Goal: Information Seeking & Learning: Check status

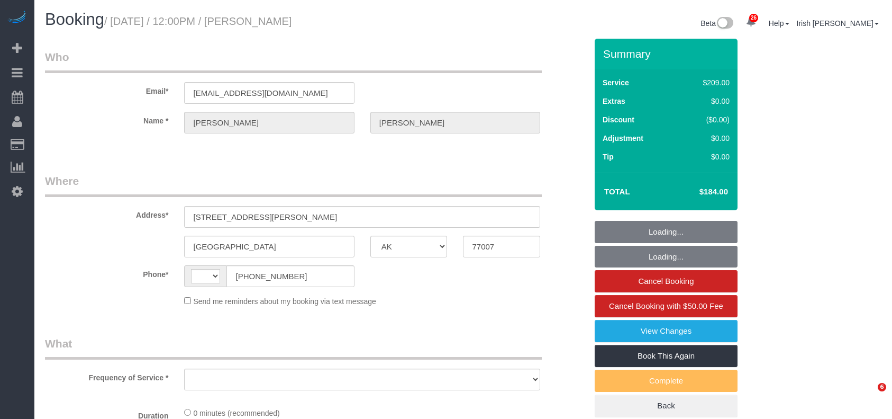
select select "[GEOGRAPHIC_DATA]"
select select "string:[GEOGRAPHIC_DATA]"
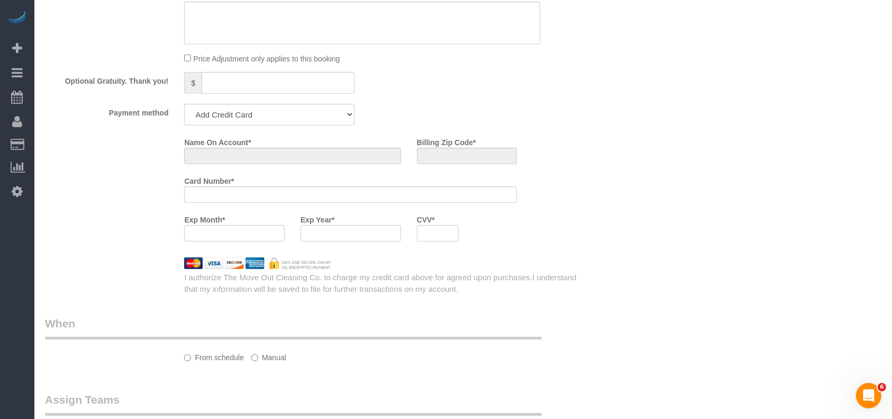
select select "object:1024"
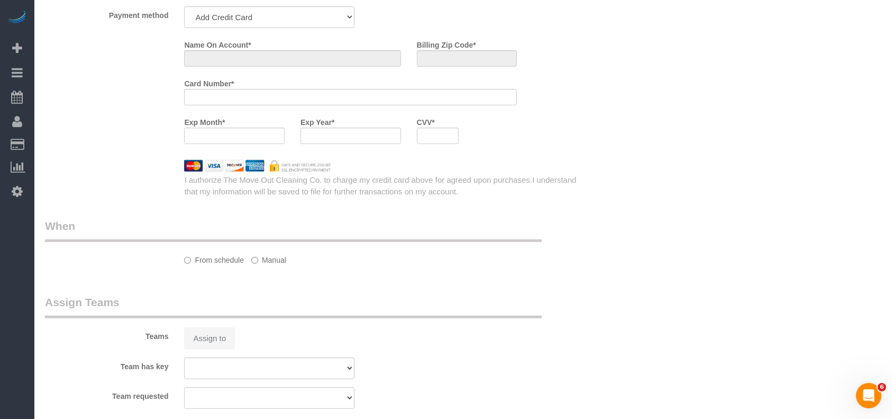
select select "string:fspay-8561af20-70c0-419c-b0e1-6878643e68ba"
select select "3"
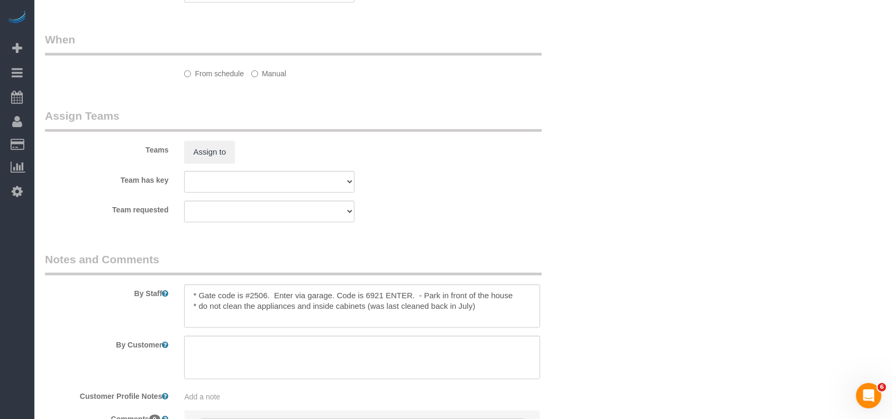
select select "object:1111"
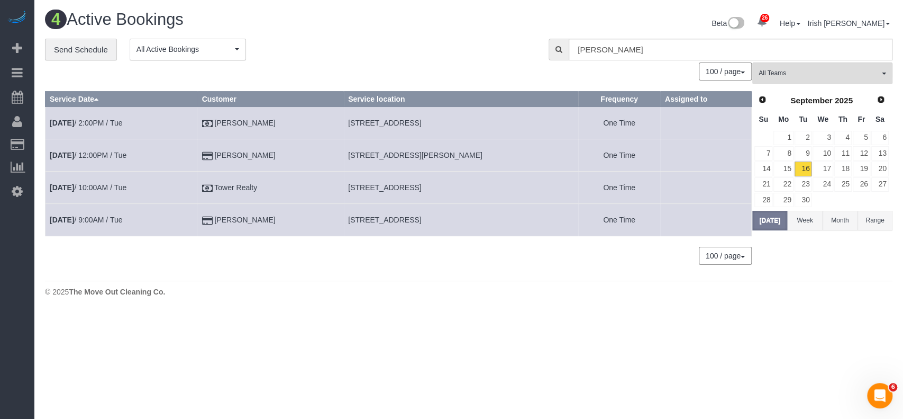
click at [40, 340] on body "26 Beta Your Notifications You have 0 alerts × You have 2 to charge for [DATE] …" at bounding box center [451, 209] width 903 height 419
click at [872, 217] on button "Range" at bounding box center [875, 221] width 35 height 20
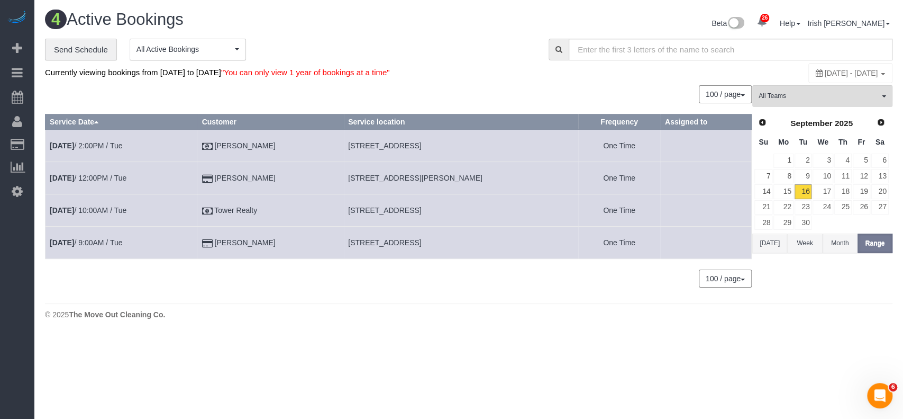
click at [825, 71] on span "[DATE] - [DATE]" at bounding box center [851, 73] width 53 height 8
type input "**********"
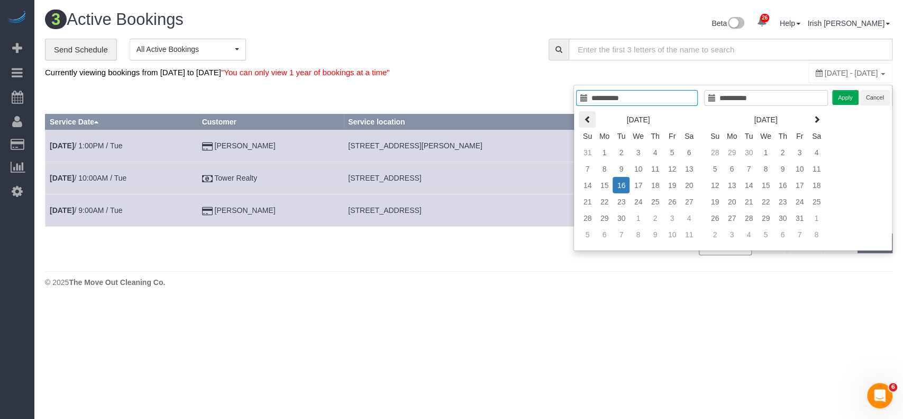
click at [585, 115] on icon at bounding box center [587, 118] width 7 height 7
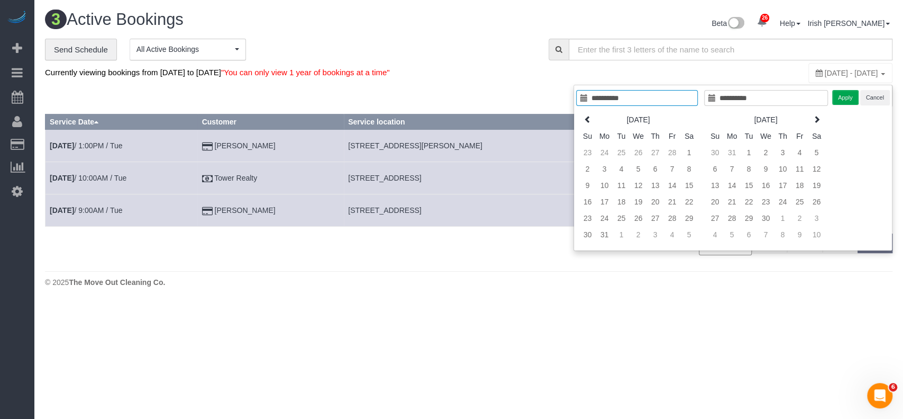
click at [585, 115] on icon at bounding box center [587, 118] width 7 height 7
click at [586, 115] on icon at bounding box center [587, 118] width 7 height 7
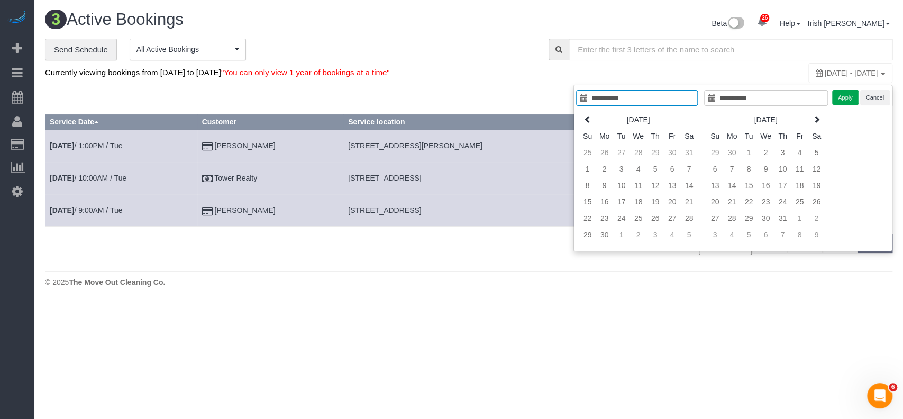
click at [586, 115] on icon at bounding box center [587, 118] width 7 height 7
click at [587, 116] on icon at bounding box center [587, 118] width 7 height 7
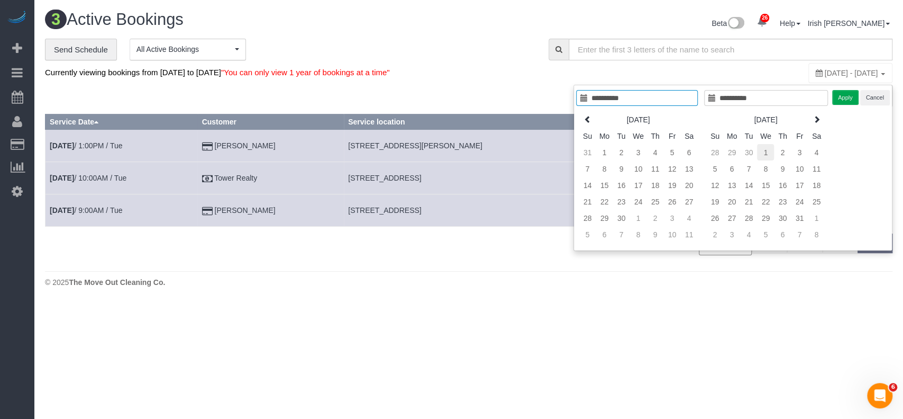
type input "**********"
click at [763, 155] on td "1" at bounding box center [765, 152] width 17 height 16
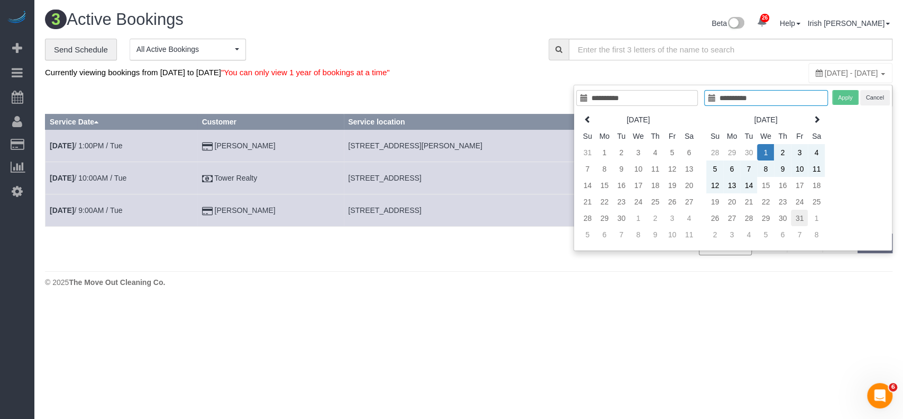
type input "**********"
click at [804, 214] on td "31" at bounding box center [799, 218] width 17 height 16
type input "**********"
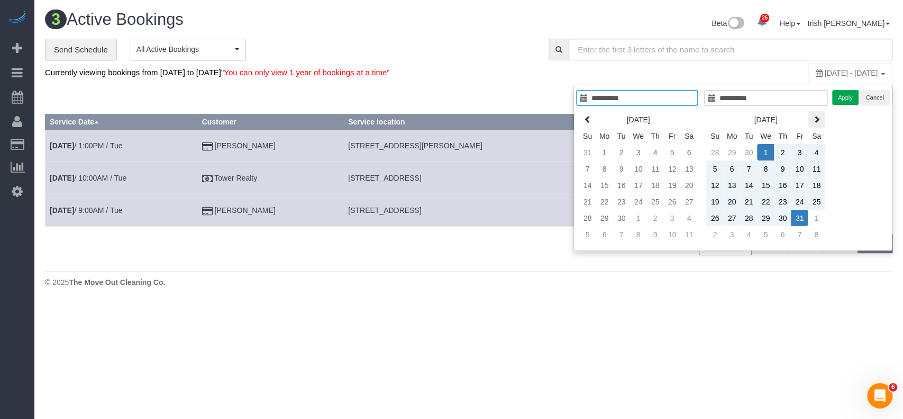
click at [813, 115] on icon at bounding box center [816, 118] width 7 height 7
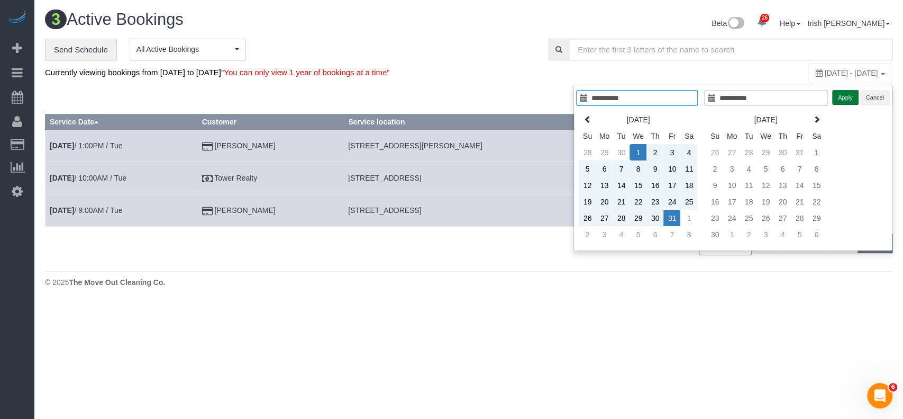
click at [840, 93] on button "Apply" at bounding box center [845, 97] width 26 height 15
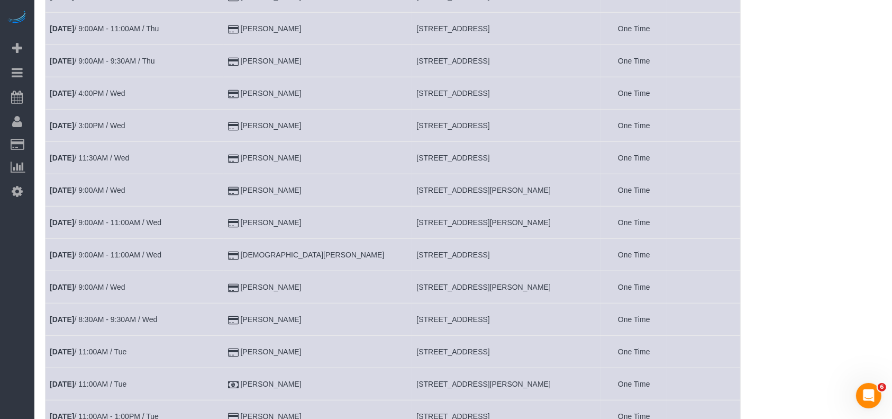
scroll to position [847, 0]
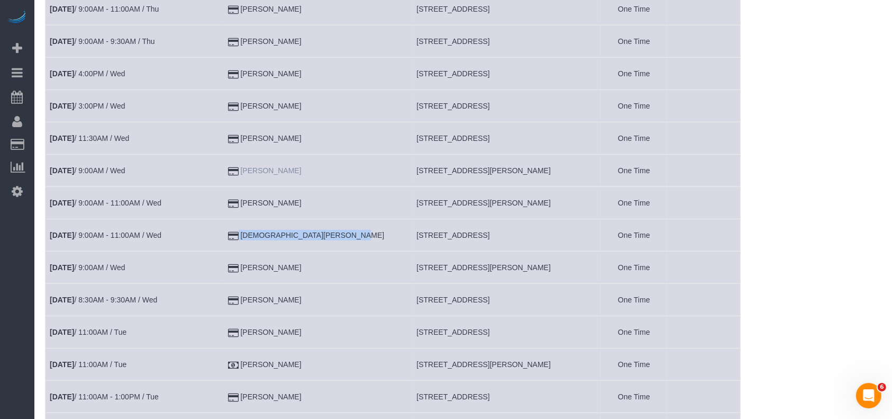
drag, startPoint x: 319, startPoint y: 220, endPoint x: 296, endPoint y: 164, distance: 60.0
click at [252, 237] on td "[DEMOGRAPHIC_DATA][PERSON_NAME]" at bounding box center [317, 235] width 189 height 32
copy td "[DEMOGRAPHIC_DATA][PERSON_NAME]"
drag, startPoint x: 307, startPoint y: 294, endPoint x: 244, endPoint y: 298, distance: 63.1
click at [244, 298] on td "[PERSON_NAME]" at bounding box center [317, 300] width 189 height 32
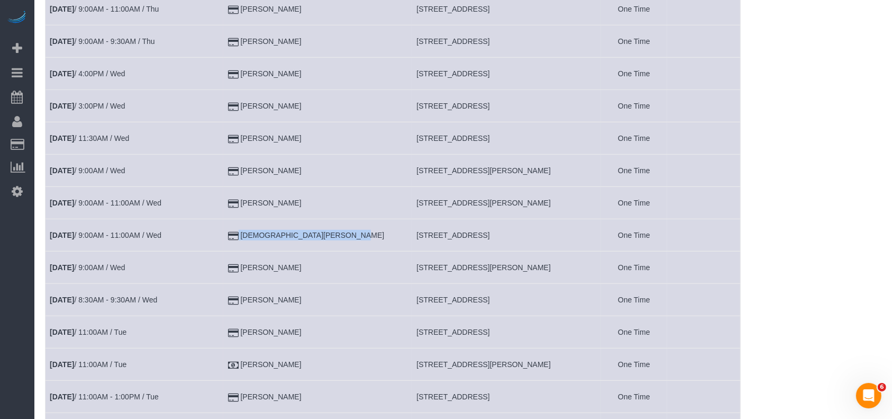
copy td "[PERSON_NAME]"
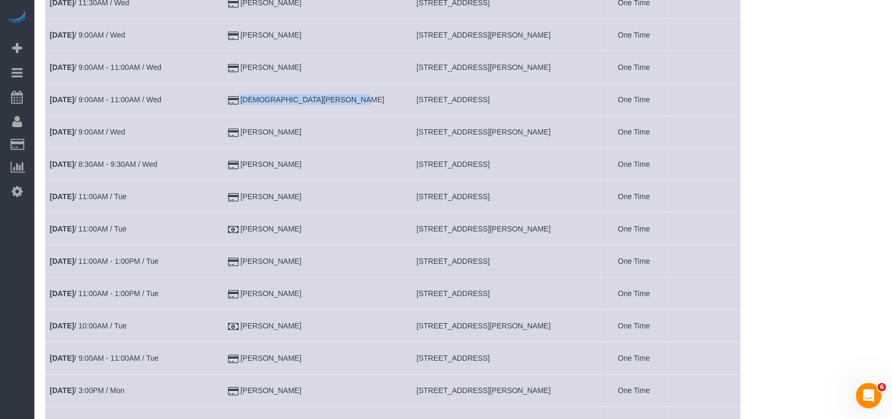
scroll to position [987, 0]
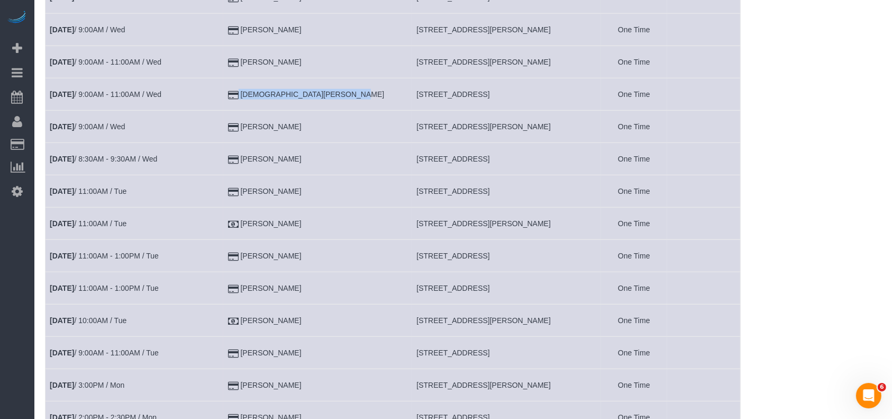
drag, startPoint x: 292, startPoint y: 254, endPoint x: 271, endPoint y: 163, distance: 93.4
click at [224, 256] on tr "[DATE] 11:00AM - 1:00PM / Tue [PERSON_NAME] [STREET_ADDRESS] One Time" at bounding box center [393, 256] width 695 height 32
copy tr "[PERSON_NAME]"
drag, startPoint x: 267, startPoint y: 284, endPoint x: 216, endPoint y: 288, distance: 50.9
click at [216, 288] on tr "[DATE] 11:00AM - 1:00PM / Tue [PERSON_NAME] [STREET_ADDRESS] One Time" at bounding box center [393, 288] width 695 height 32
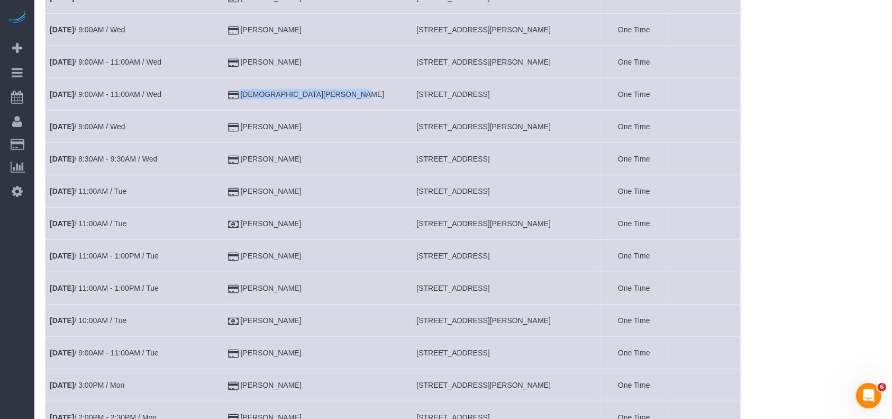
copy tr "[PERSON_NAME]"
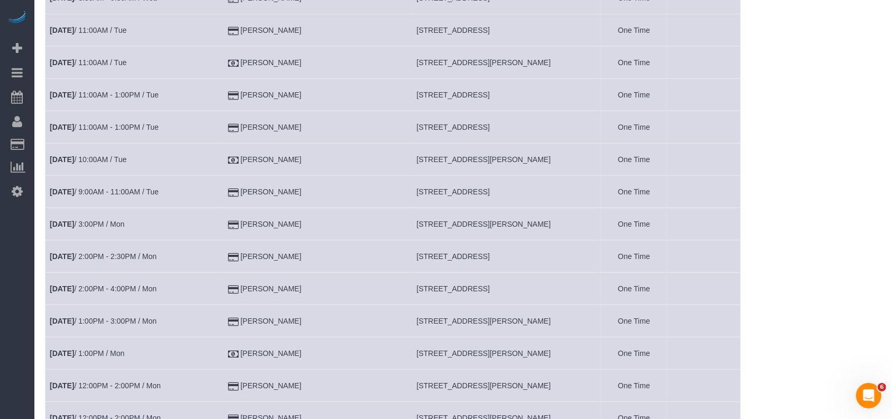
scroll to position [1199, 0]
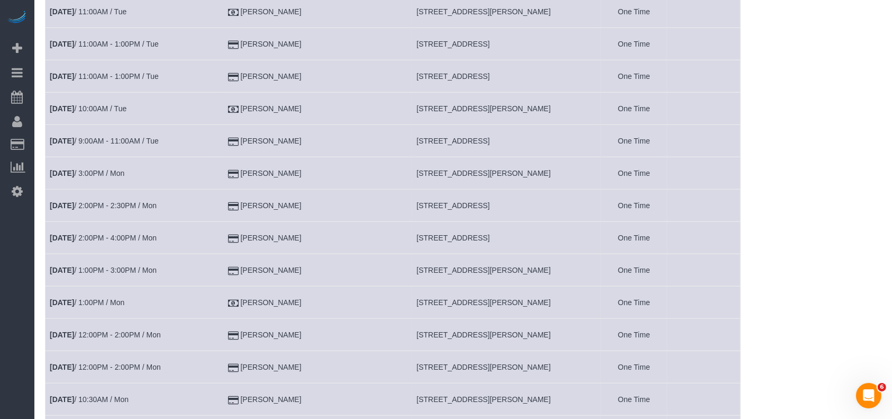
drag, startPoint x: 310, startPoint y: 265, endPoint x: 232, endPoint y: 264, distance: 77.8
click at [232, 264] on tr "[DATE] 1:00PM - 3:00PM / Mon [PERSON_NAME] [STREET_ADDRESS][PERSON_NAME] One Ti…" at bounding box center [393, 270] width 695 height 32
copy tr "[PERSON_NAME]"
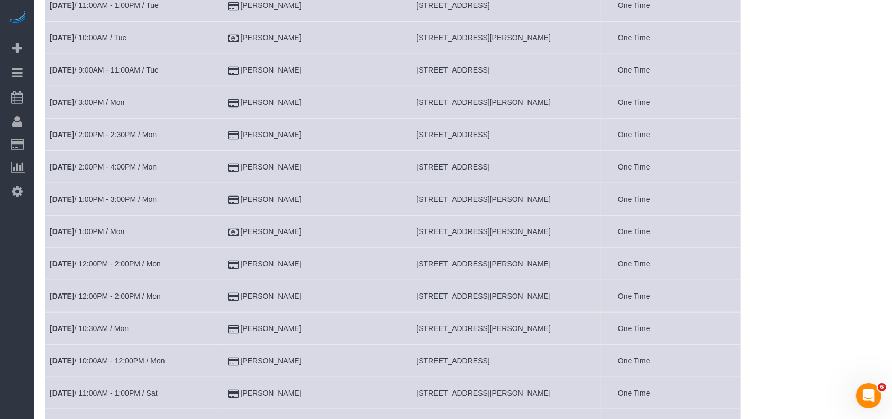
drag, startPoint x: 320, startPoint y: 360, endPoint x: 246, endPoint y: 324, distance: 82.6
click at [224, 358] on tr "[DATE] 10:00AM - 12:00PM / Mon [PERSON_NAME] [STREET_ADDRESS] One Time" at bounding box center [393, 360] width 695 height 32
copy tr "[PERSON_NAME]"
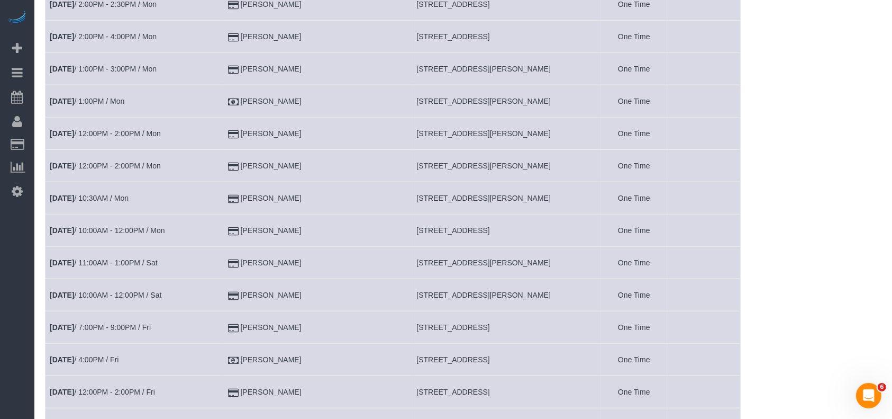
scroll to position [1411, 0]
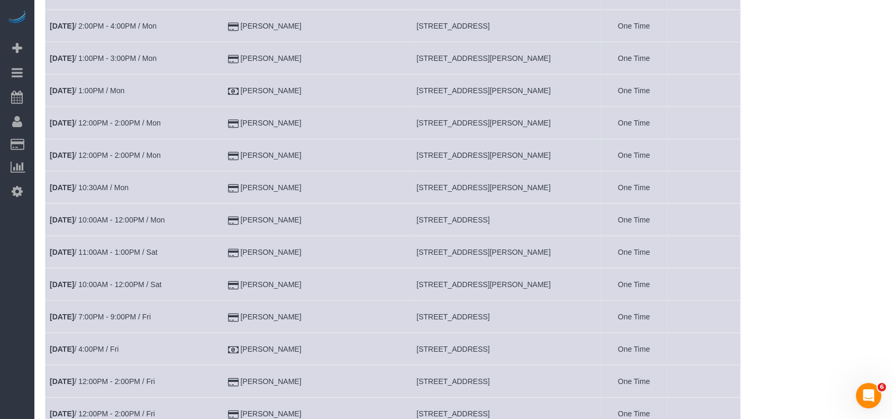
drag, startPoint x: 344, startPoint y: 285, endPoint x: 214, endPoint y: 278, distance: 130.4
click at [214, 278] on tr "[DATE] 10:00AM - 12:00PM / Sat [PERSON_NAME] [STREET_ADDRESS][PERSON_NAME] One …" at bounding box center [393, 284] width 695 height 32
copy tr "[PERSON_NAME]"
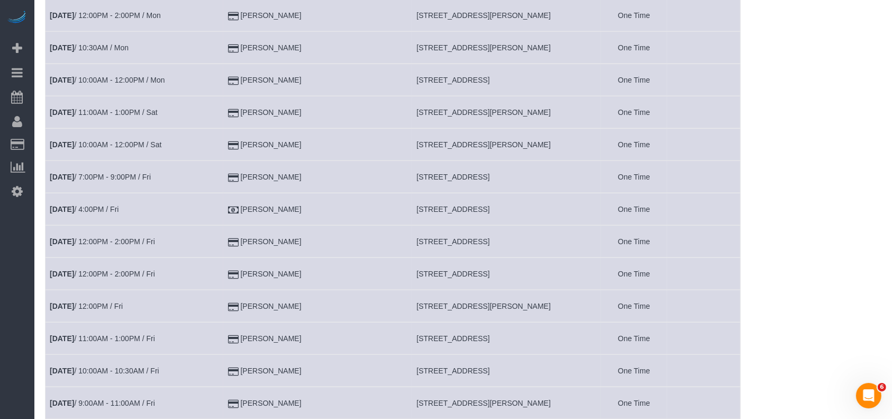
scroll to position [1552, 0]
drag, startPoint x: 310, startPoint y: 174, endPoint x: 250, endPoint y: 171, distance: 59.8
click at [250, 171] on td "[PERSON_NAME]" at bounding box center [317, 175] width 189 height 32
drag, startPoint x: 310, startPoint y: 237, endPoint x: 229, endPoint y: 234, distance: 80.5
click at [229, 235] on tr "[DATE] 12:00PM - 2:00PM / Fri [PERSON_NAME] [STREET_ADDRESS] One Time" at bounding box center [393, 240] width 695 height 32
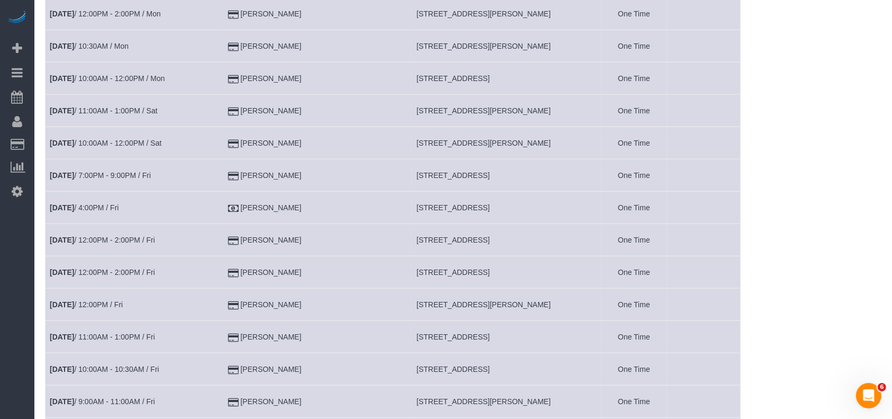
copy tr "[PERSON_NAME]"
drag, startPoint x: 310, startPoint y: 269, endPoint x: 244, endPoint y: 259, distance: 65.8
click at [244, 259] on td "[PERSON_NAME]" at bounding box center [317, 272] width 189 height 32
copy td "[PERSON_NAME]"
drag, startPoint x: 313, startPoint y: 363, endPoint x: 186, endPoint y: 352, distance: 128.0
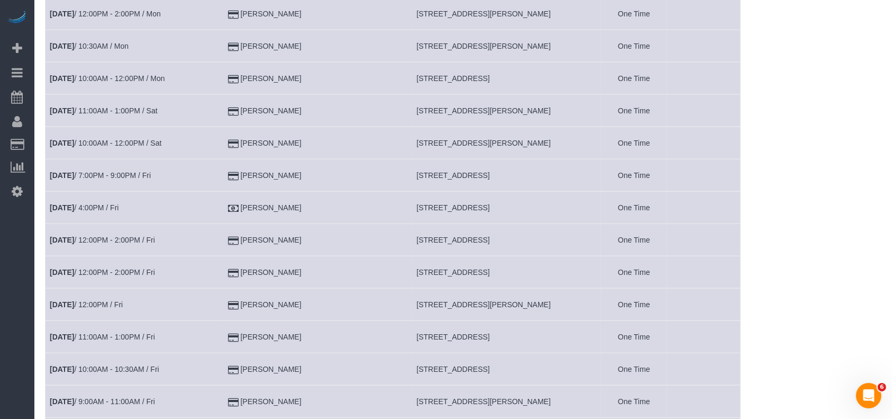
click at [186, 353] on tr "[DATE] 10:00AM - 10:30AM / Fri [PERSON_NAME] [STREET_ADDRESS] One Time" at bounding box center [393, 369] width 695 height 32
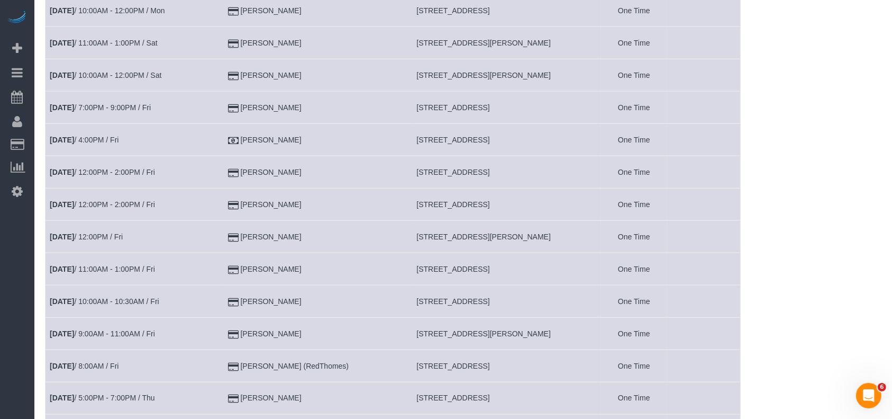
scroll to position [1693, 0]
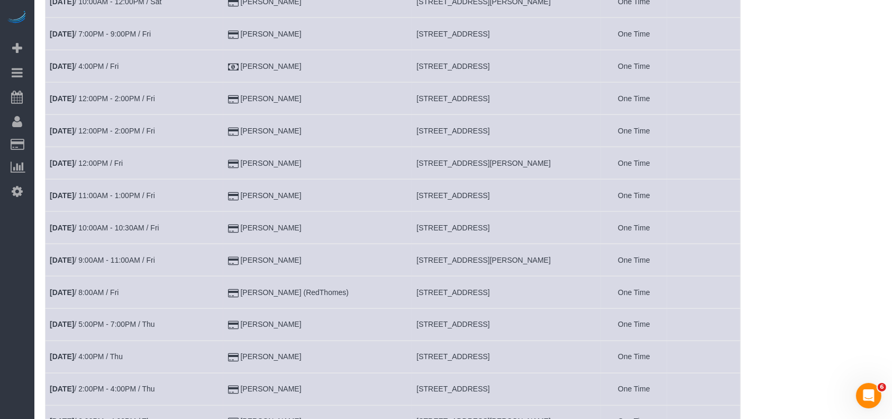
drag, startPoint x: 310, startPoint y: 256, endPoint x: 235, endPoint y: 261, distance: 75.3
click at [235, 261] on tr "[DATE] 9:00AM - 11:00AM / Fri [PERSON_NAME] [STREET_ADDRESS][PERSON_NAME] One T…" at bounding box center [393, 260] width 695 height 32
drag, startPoint x: 322, startPoint y: 319, endPoint x: 319, endPoint y: 135, distance: 184.2
click at [210, 321] on tr "[DATE] 5:00PM - 7:00PM / Thu [PERSON_NAME] [STREET_ADDRESS] One Time" at bounding box center [393, 325] width 695 height 32
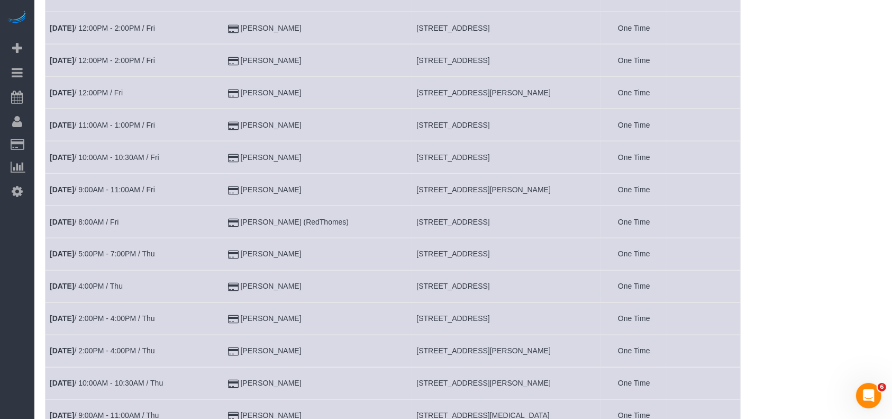
drag, startPoint x: 234, startPoint y: 314, endPoint x: 221, endPoint y: 312, distance: 13.9
click at [221, 312] on tr "[DATE] 2:00PM - 4:00PM / Thu [PERSON_NAME] [STREET_ADDRESS] One Time" at bounding box center [393, 319] width 695 height 32
drag, startPoint x: 316, startPoint y: 350, endPoint x: 269, endPoint y: 308, distance: 63.4
click at [237, 345] on td "[PERSON_NAME]" at bounding box center [317, 351] width 189 height 32
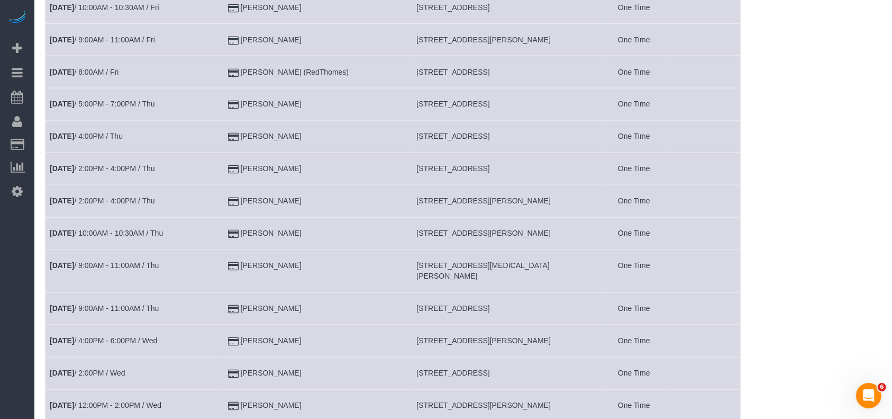
scroll to position [1975, 0]
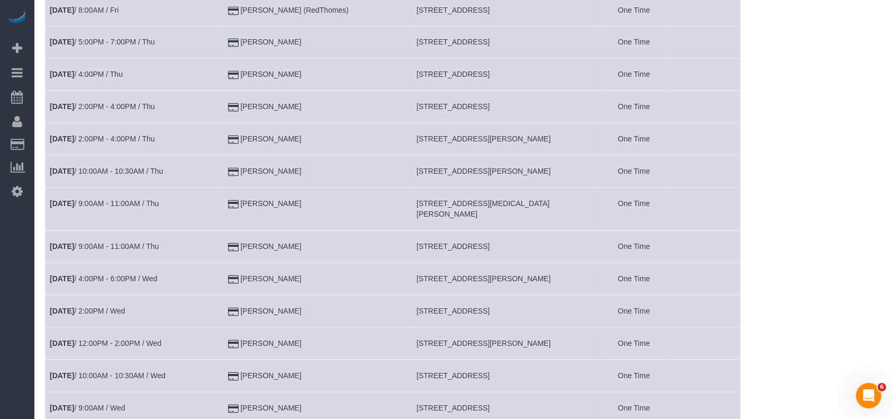
drag, startPoint x: 319, startPoint y: 226, endPoint x: 234, endPoint y: 224, distance: 84.7
click at [234, 231] on tr "[DATE] 9:00AM - 11:00AM / Thu [PERSON_NAME] [STREET_ADDRESS] One Time" at bounding box center [393, 247] width 695 height 32
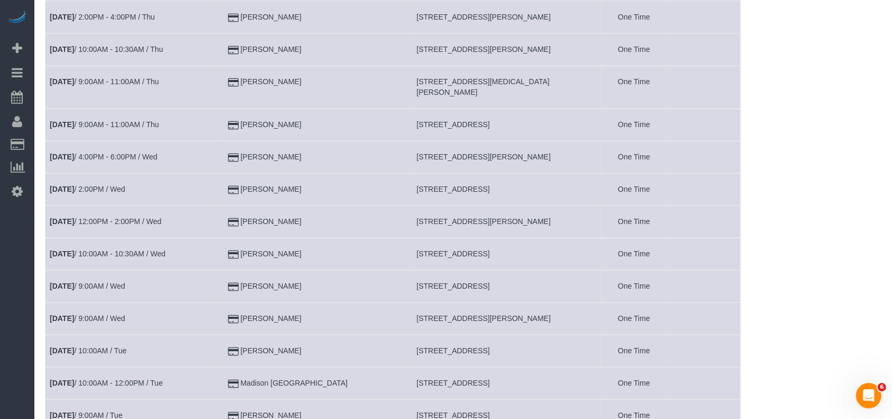
scroll to position [2117, 0]
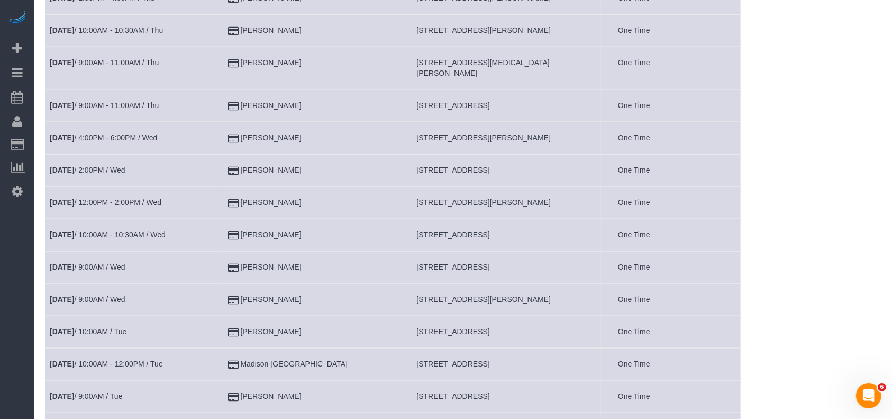
drag, startPoint x: 313, startPoint y: 219, endPoint x: 242, endPoint y: 230, distance: 71.9
click at [242, 230] on td "[PERSON_NAME]" at bounding box center [317, 235] width 189 height 32
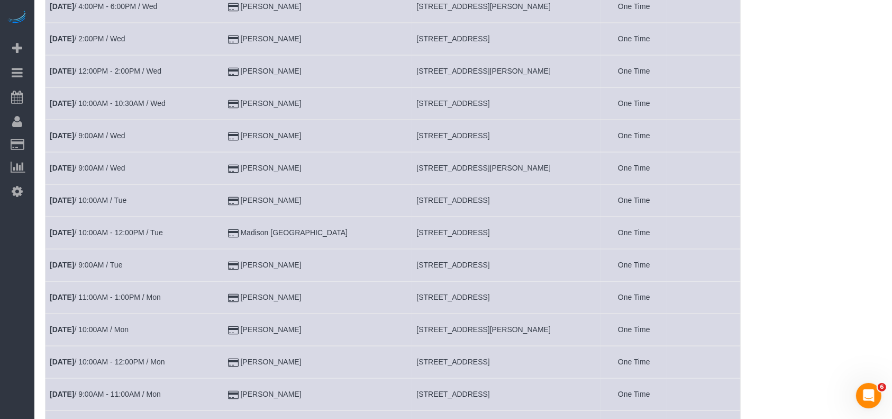
scroll to position [2257, 0]
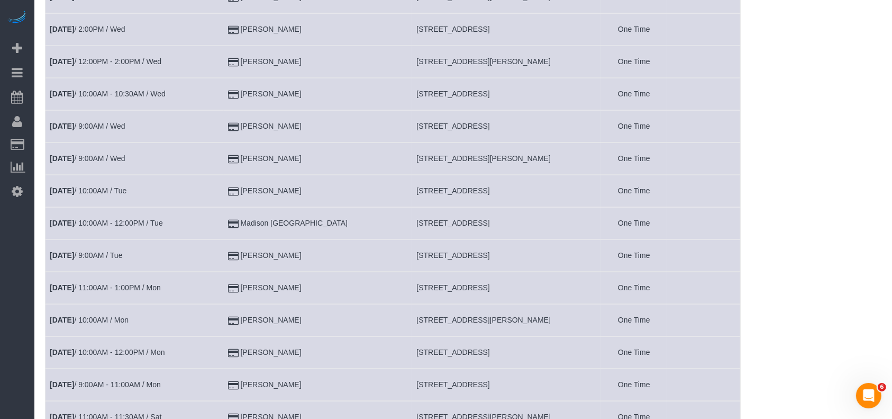
drag, startPoint x: 331, startPoint y: 203, endPoint x: 224, endPoint y: 208, distance: 107.0
click at [224, 208] on tr "[DATE] 10:00AM - 12:00PM / Tue Madison [GEOGRAPHIC_DATA] [STREET_ADDRESS] One T…" at bounding box center [393, 223] width 695 height 32
drag, startPoint x: 248, startPoint y: 269, endPoint x: 230, endPoint y: 271, distance: 18.1
click at [230, 271] on tr "[DATE] 11:00AM - 1:00PM / Mon [PERSON_NAME] [STREET_ADDRESS] One Time" at bounding box center [393, 287] width 695 height 32
drag, startPoint x: 306, startPoint y: 303, endPoint x: 252, endPoint y: 306, distance: 53.6
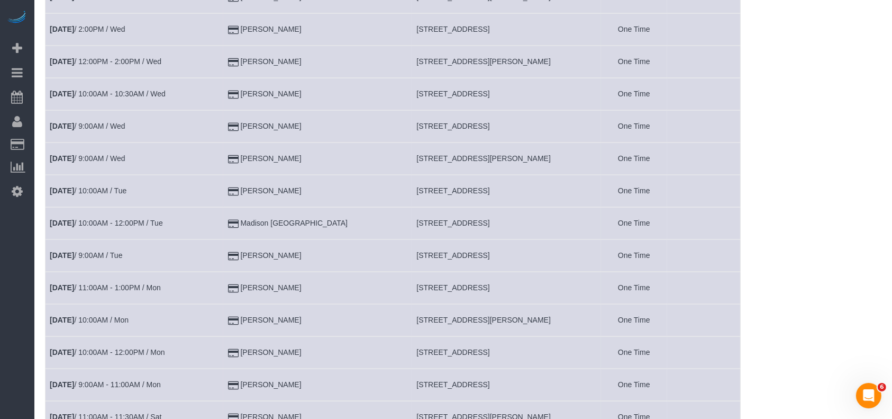
click at [252, 306] on td "[PERSON_NAME]" at bounding box center [317, 320] width 189 height 32
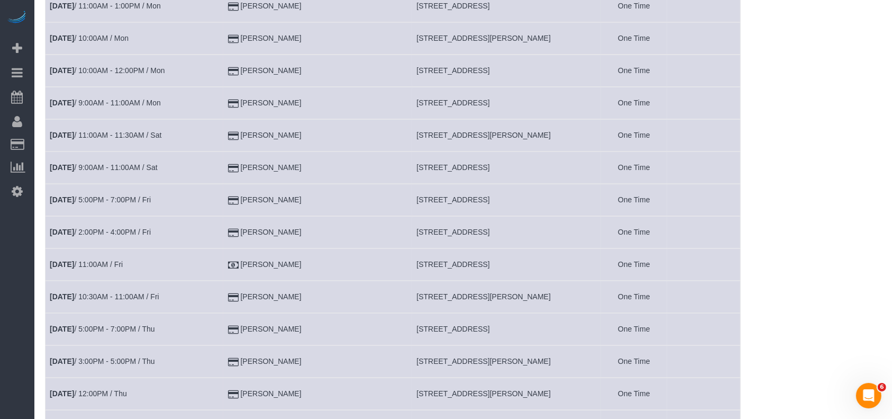
scroll to position [2540, 0]
drag, startPoint x: 316, startPoint y: 155, endPoint x: 229, endPoint y: 150, distance: 87.4
click at [229, 150] on tr "[DATE] 9:00AM - 11:00AM / Sat [PERSON_NAME] [STREET_ADDRESS] One Time" at bounding box center [393, 166] width 695 height 32
drag, startPoint x: 303, startPoint y: 313, endPoint x: 226, endPoint y: 314, distance: 77.3
click at [226, 314] on tr "[DATE] 5:00PM - 7:00PM / Thu [PERSON_NAME] [STREET_ADDRESS] One Time" at bounding box center [393, 328] width 695 height 32
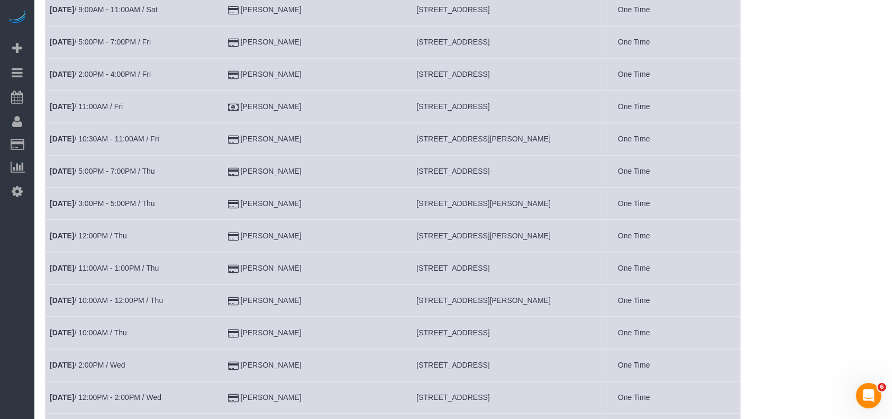
scroll to position [2752, 0]
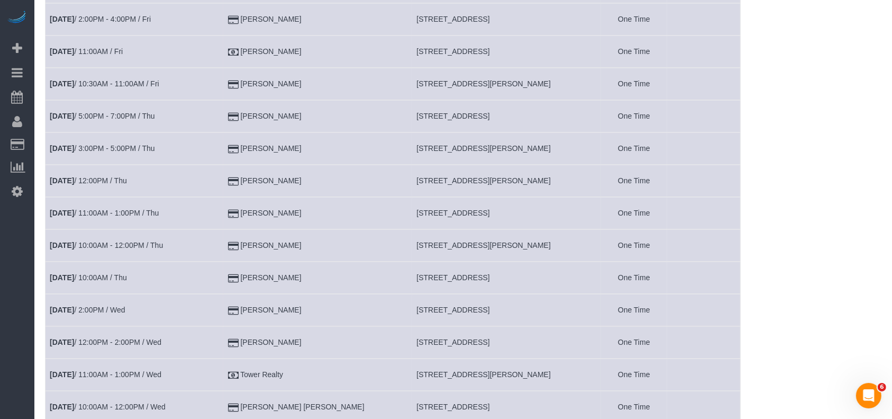
drag, startPoint x: 313, startPoint y: 205, endPoint x: 309, endPoint y: 87, distance: 118.1
click at [234, 205] on tr "[DATE] 11:00AM - 1:00PM / Thu [PERSON_NAME] [STREET_ADDRESS] One Time" at bounding box center [393, 213] width 695 height 32
drag, startPoint x: 219, startPoint y: 229, endPoint x: 169, endPoint y: 228, distance: 49.8
click at [169, 229] on tr "[DATE] 10:00AM - 12:00PM / Thu [PERSON_NAME] [STREET_ADDRESS][PERSON_NAME] One …" at bounding box center [393, 245] width 695 height 32
drag, startPoint x: 303, startPoint y: 265, endPoint x: 222, endPoint y: 265, distance: 80.4
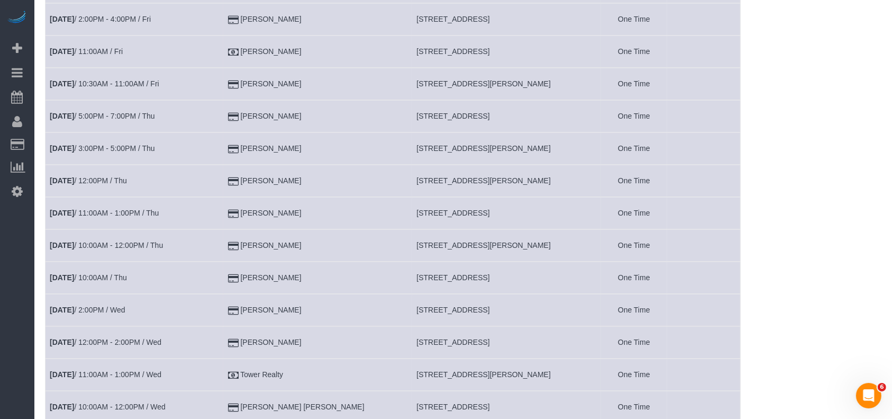
click at [222, 265] on tr "[DATE] 10:00AM / Thu [PERSON_NAME] [STREET_ADDRESS] One Time" at bounding box center [393, 277] width 695 height 32
drag, startPoint x: 313, startPoint y: 298, endPoint x: 227, endPoint y: 302, distance: 86.3
click at [227, 302] on tr "[DATE] 2:00PM / Wed [PERSON_NAME] [STREET_ADDRESS] One Time" at bounding box center [393, 310] width 695 height 32
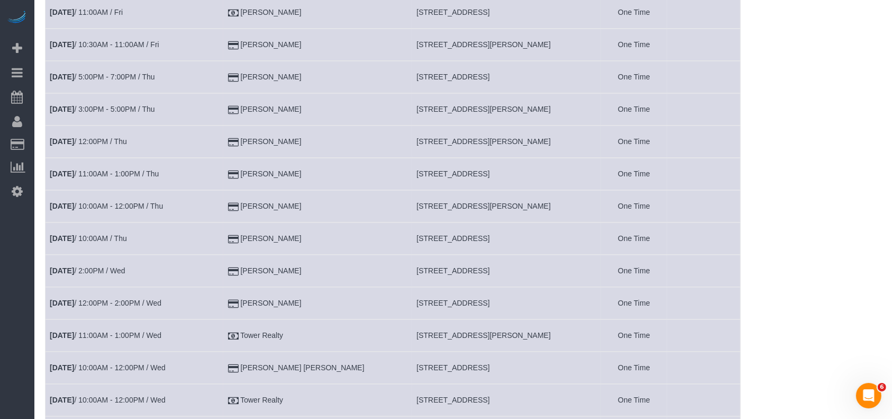
scroll to position [2892, 0]
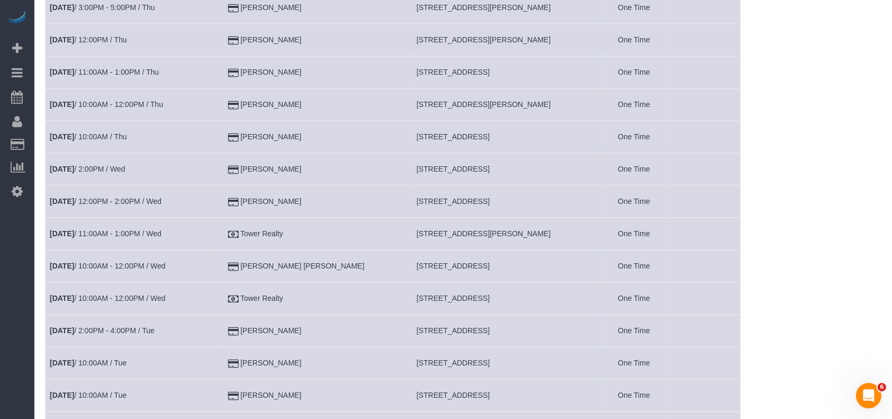
drag, startPoint x: 285, startPoint y: 318, endPoint x: 233, endPoint y: 321, distance: 52.0
click at [233, 321] on tr "[DATE] 2:00PM - 4:00PM / Tue [PERSON_NAME] [STREET_ADDRESS] One Time" at bounding box center [393, 330] width 695 height 32
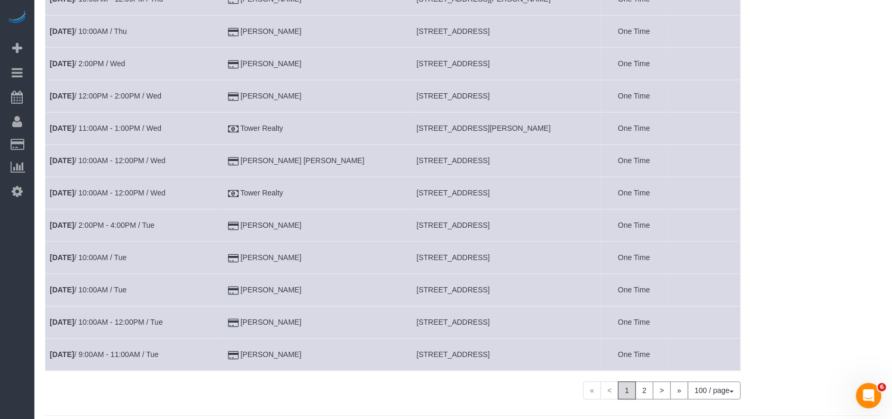
scroll to position [3009, 0]
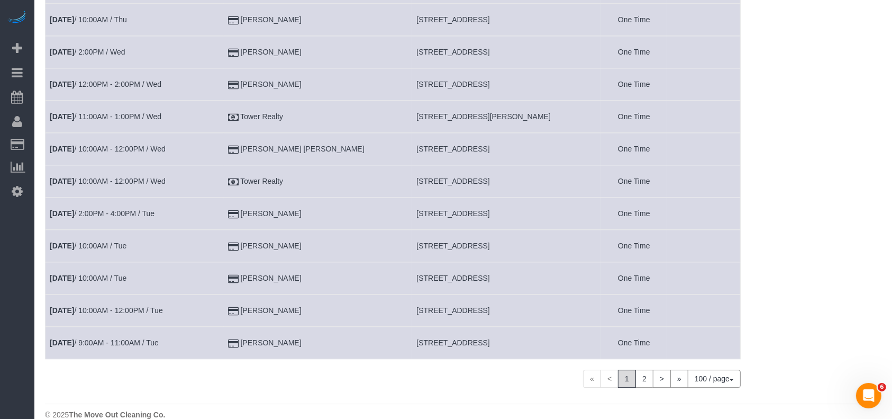
drag, startPoint x: 301, startPoint y: 264, endPoint x: 220, endPoint y: 258, distance: 81.2
click at [219, 262] on tr "[DATE] 10:00AM / Tue [PERSON_NAME] [STREET_ADDRESS] One Time" at bounding box center [393, 278] width 695 height 32
